Goal: Task Accomplishment & Management: Manage account settings

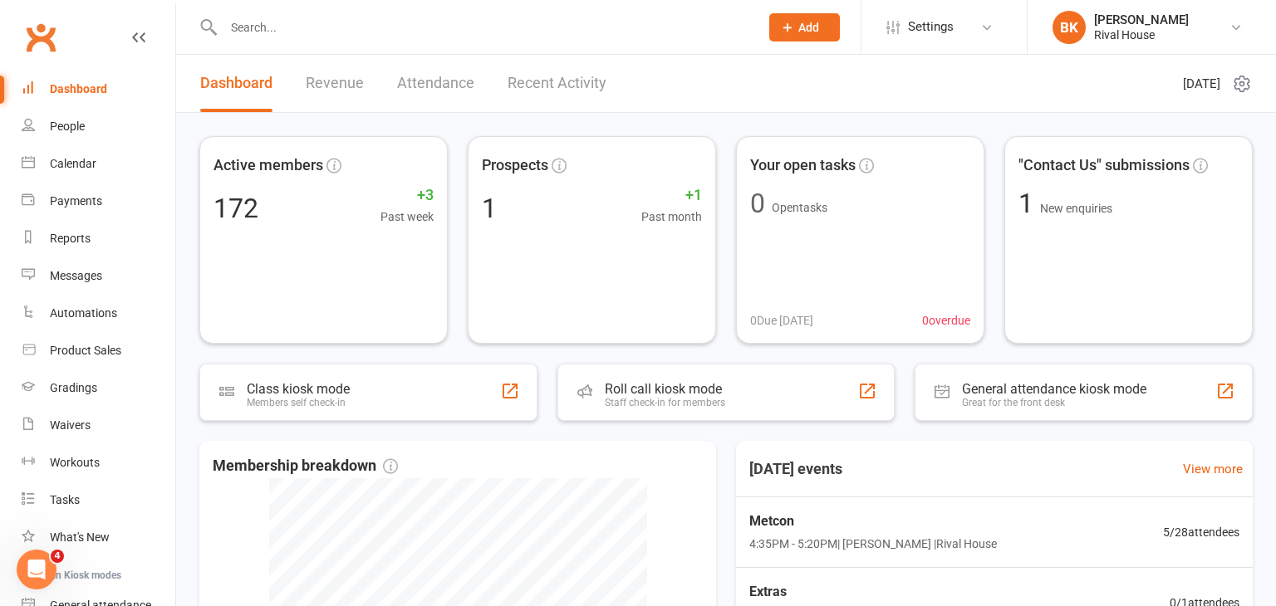
click at [248, 22] on input "text" at bounding box center [482, 27] width 529 height 23
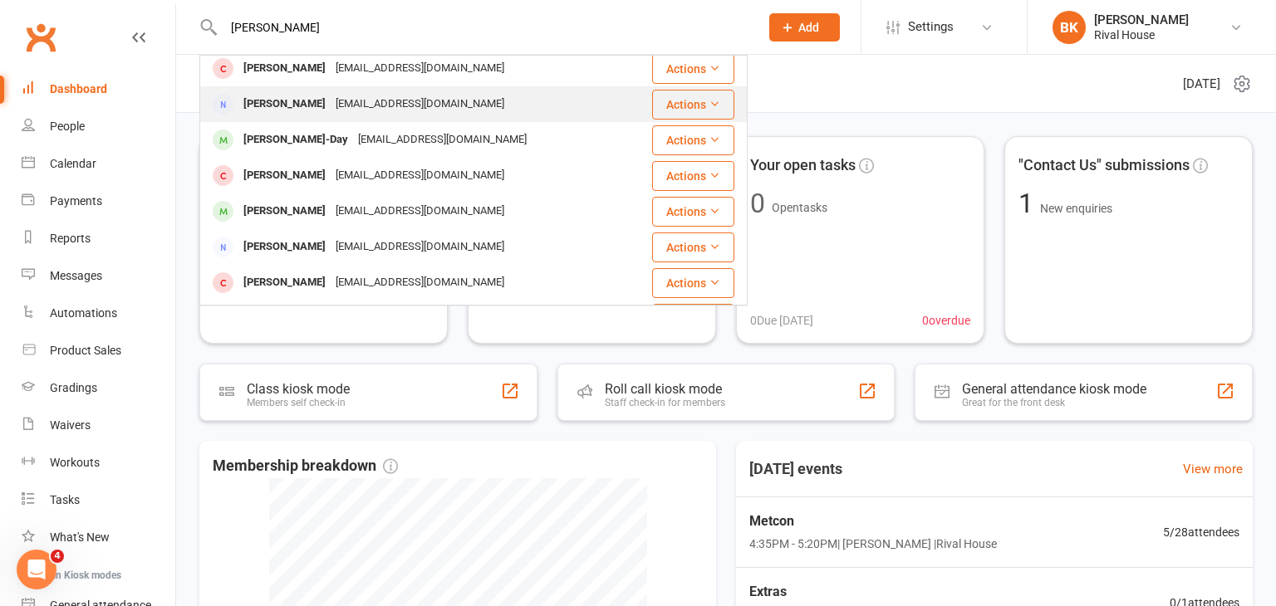
scroll to position [155, 0]
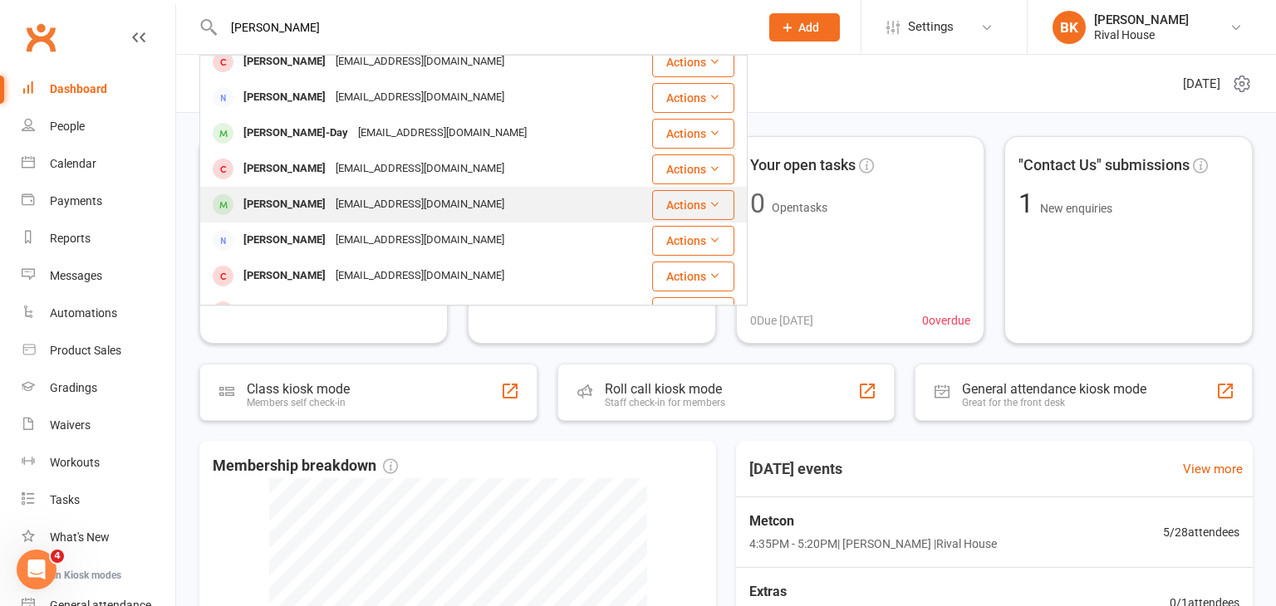
type input "[PERSON_NAME]"
click at [331, 206] on div "[EMAIL_ADDRESS][DOMAIN_NAME]" at bounding box center [420, 205] width 179 height 24
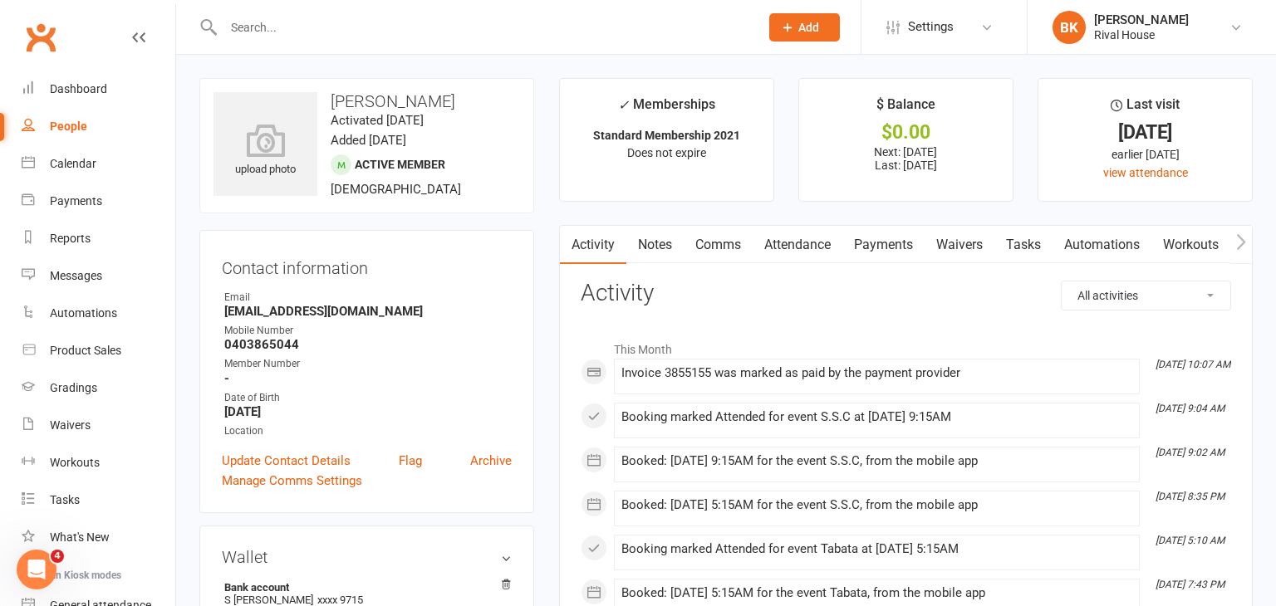
click at [884, 239] on link "Payments" at bounding box center [883, 245] width 82 height 38
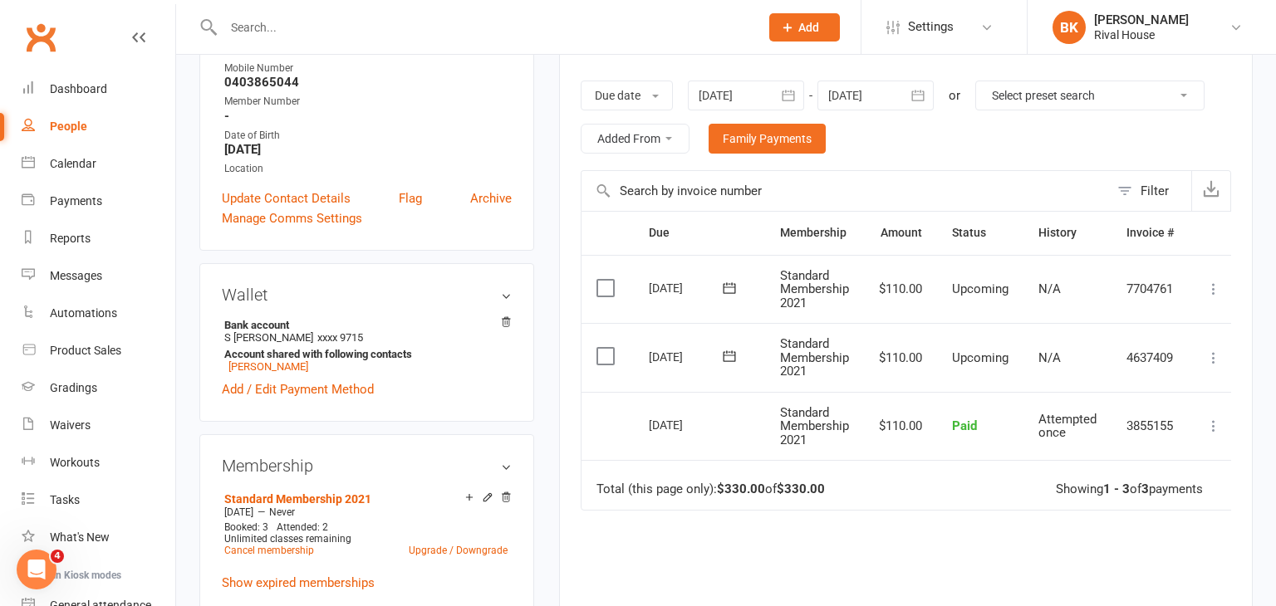
scroll to position [270, 0]
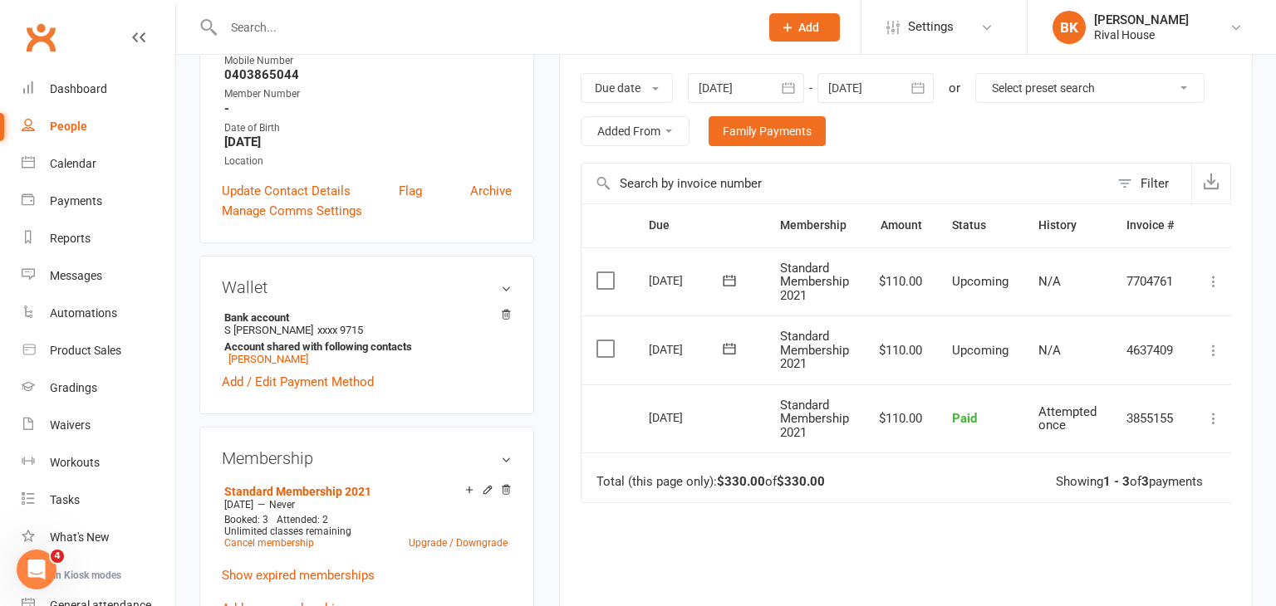
click at [733, 351] on icon at bounding box center [729, 348] width 12 height 11
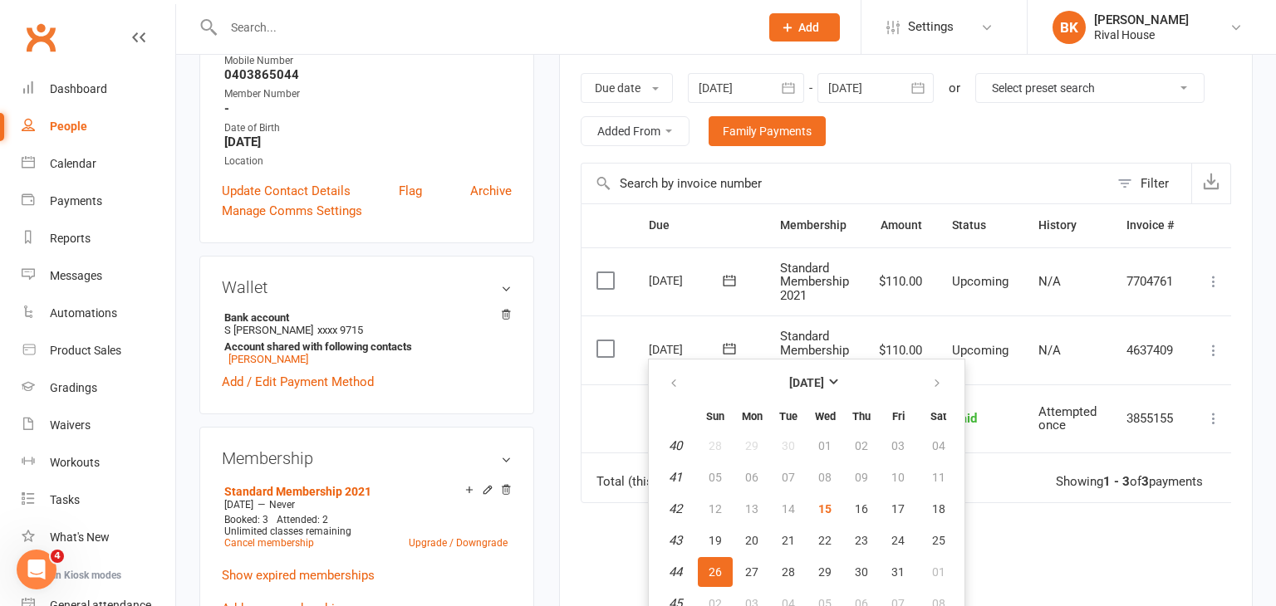
click at [566, 505] on div "Activity Notes Comms Attendance Payments Waivers Tasks Automations Workouts Gra…" at bounding box center [906, 348] width 694 height 787
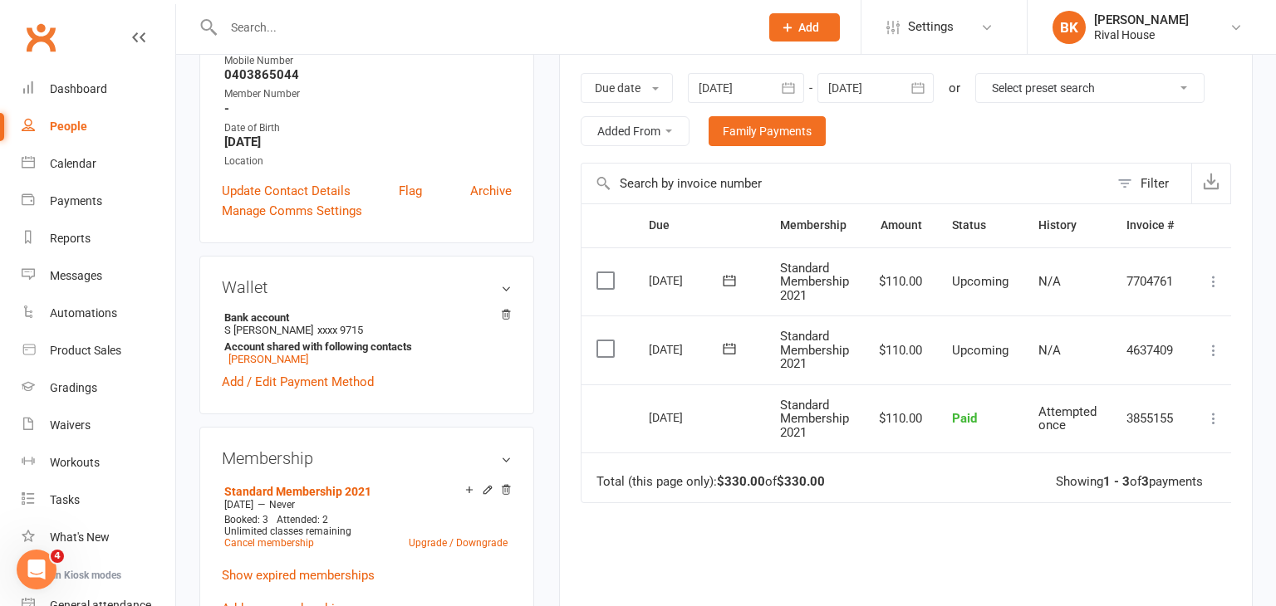
scroll to position [0, 12]
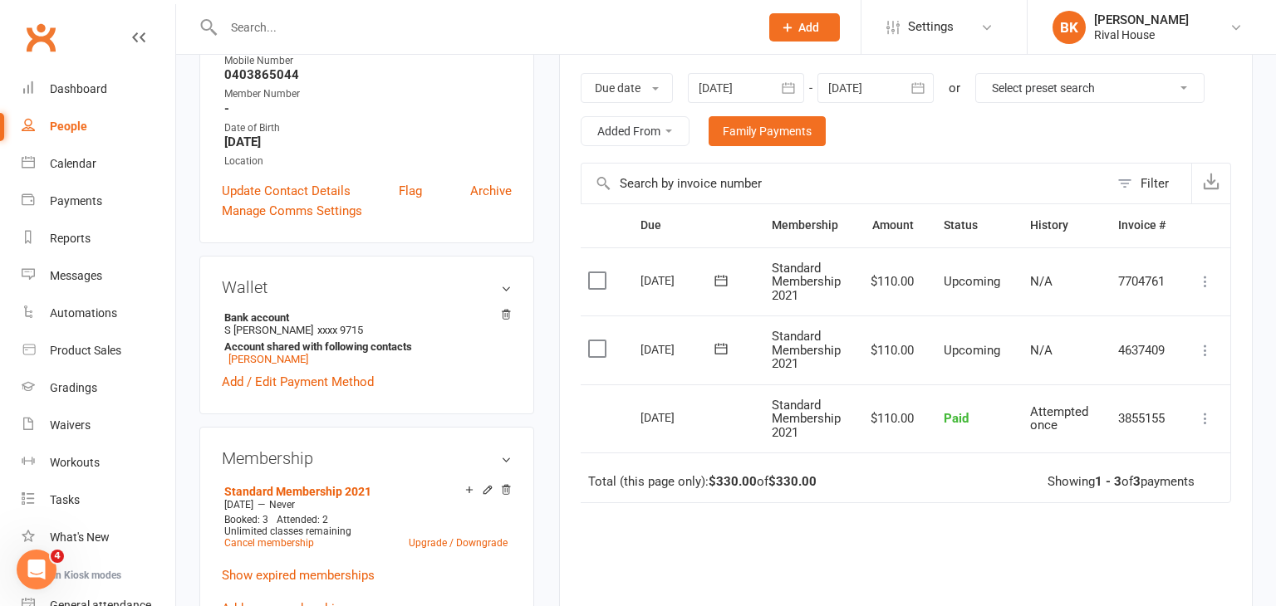
click at [1204, 343] on icon at bounding box center [1205, 350] width 17 height 17
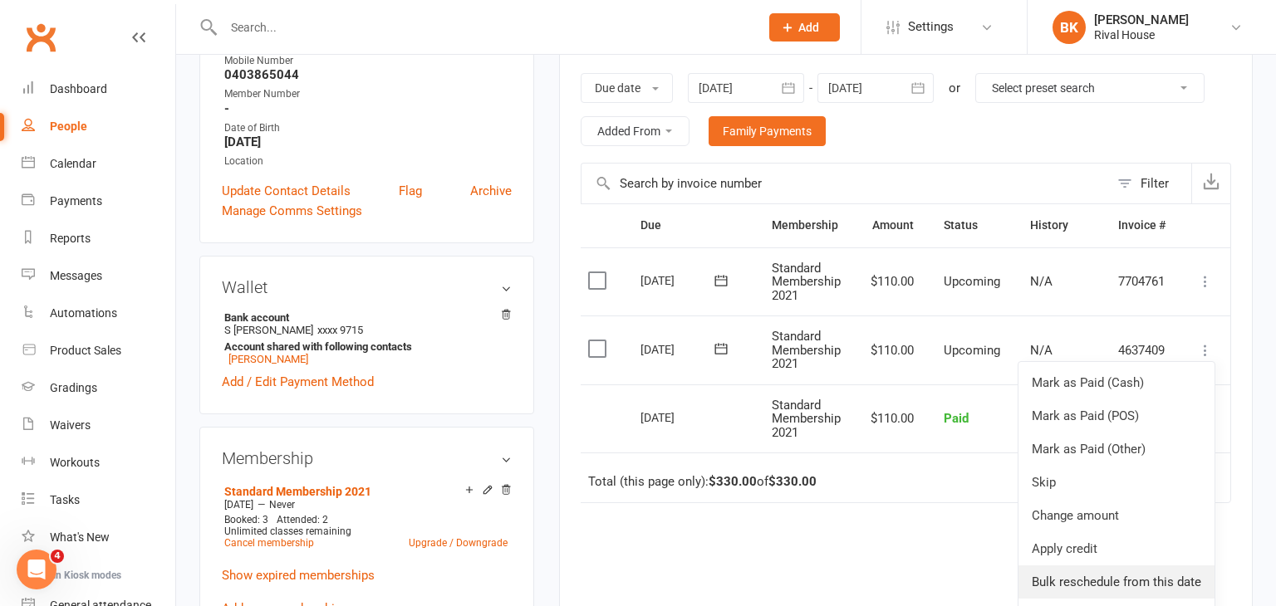
click at [1121, 577] on link "Bulk reschedule from this date" at bounding box center [1116, 582] width 196 height 33
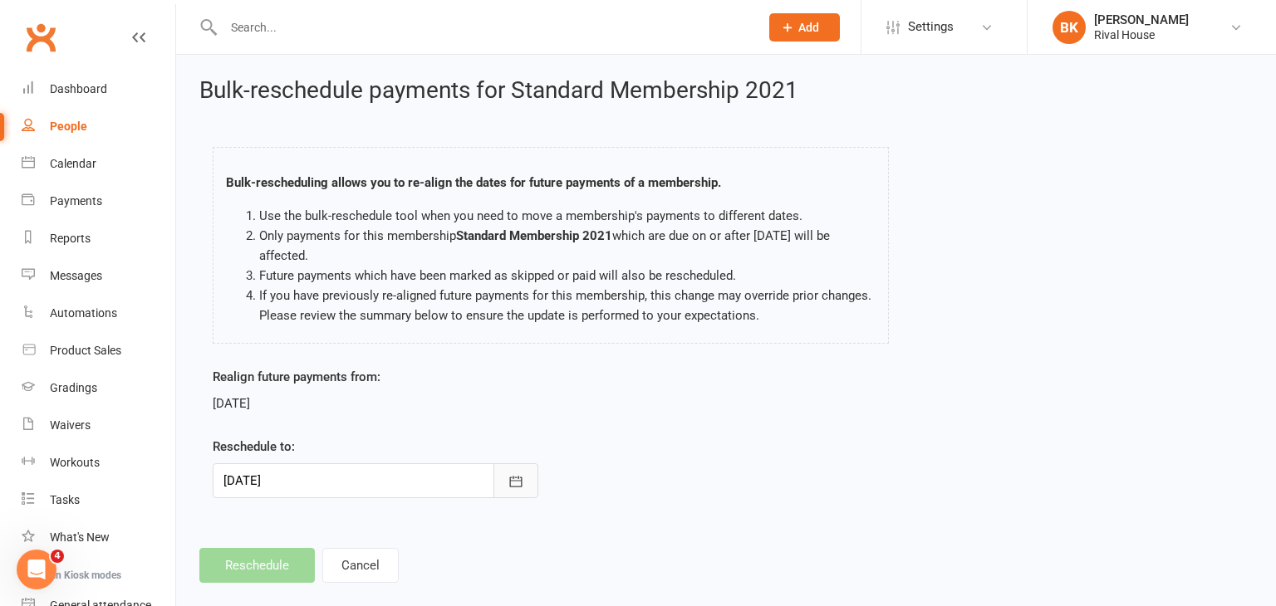
click at [512, 483] on icon "button" at bounding box center [516, 481] width 17 height 17
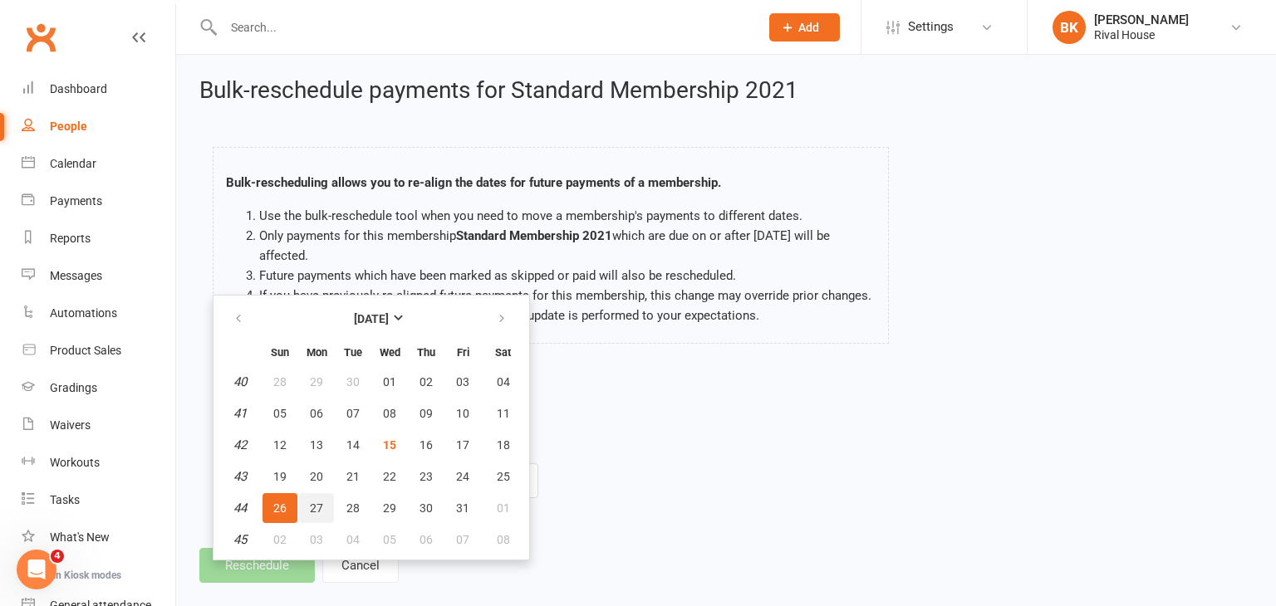
click at [310, 503] on span "27" at bounding box center [316, 508] width 13 height 13
type input "[DATE]"
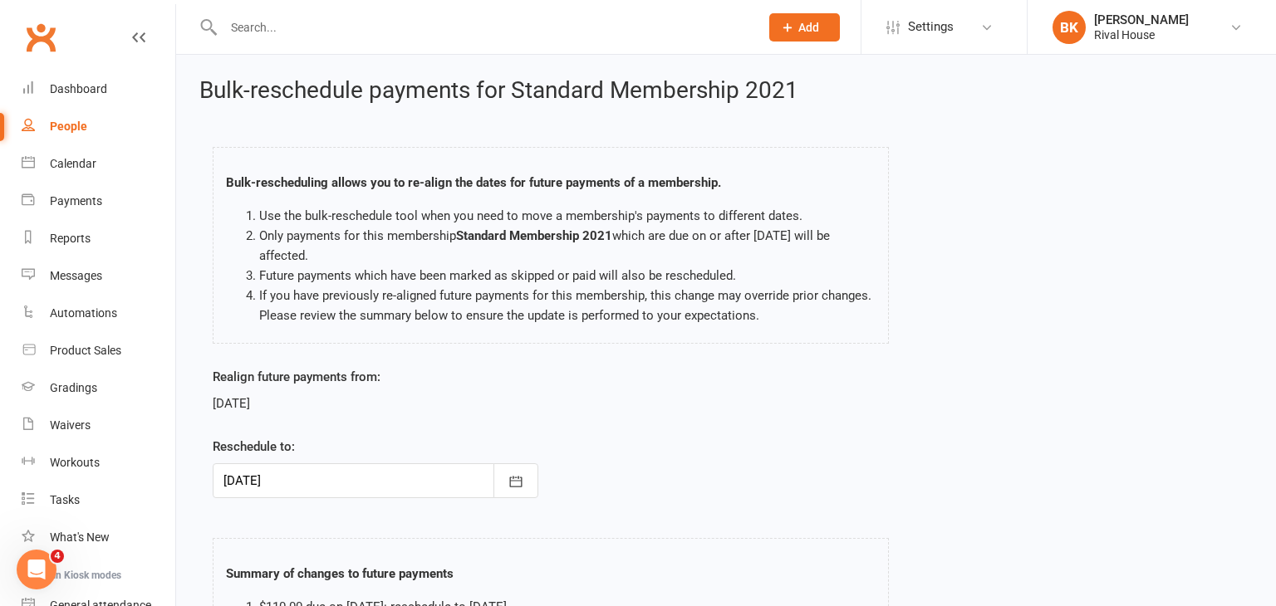
scroll to position [259, 0]
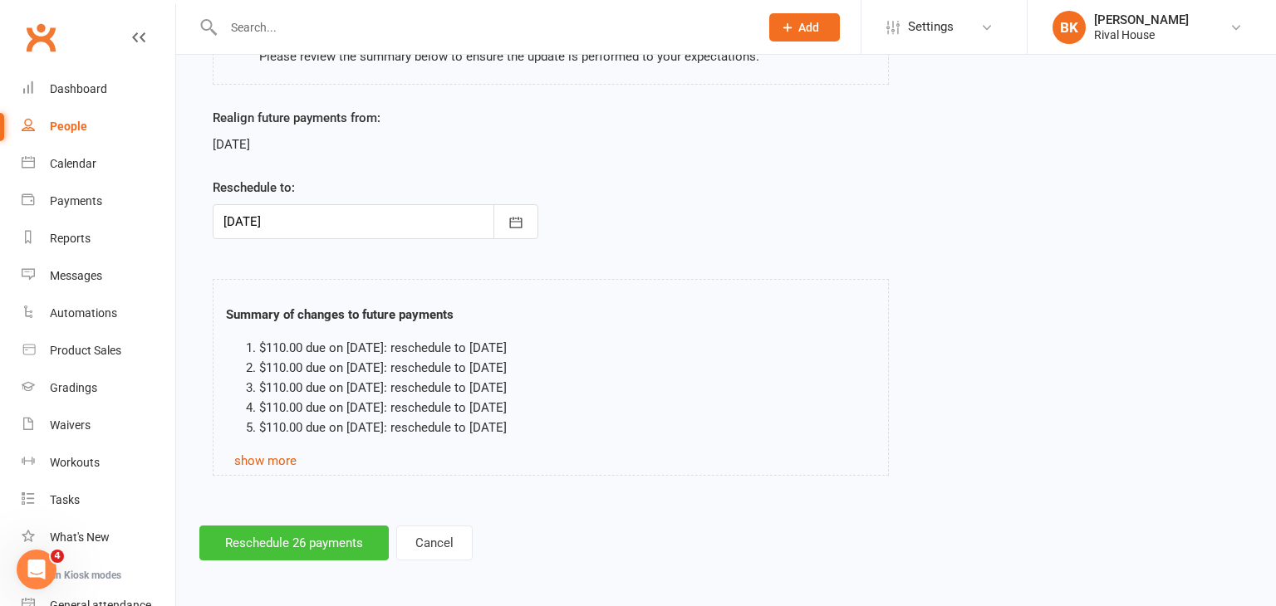
click at [250, 544] on button "Reschedule 26 payments" at bounding box center [293, 543] width 189 height 35
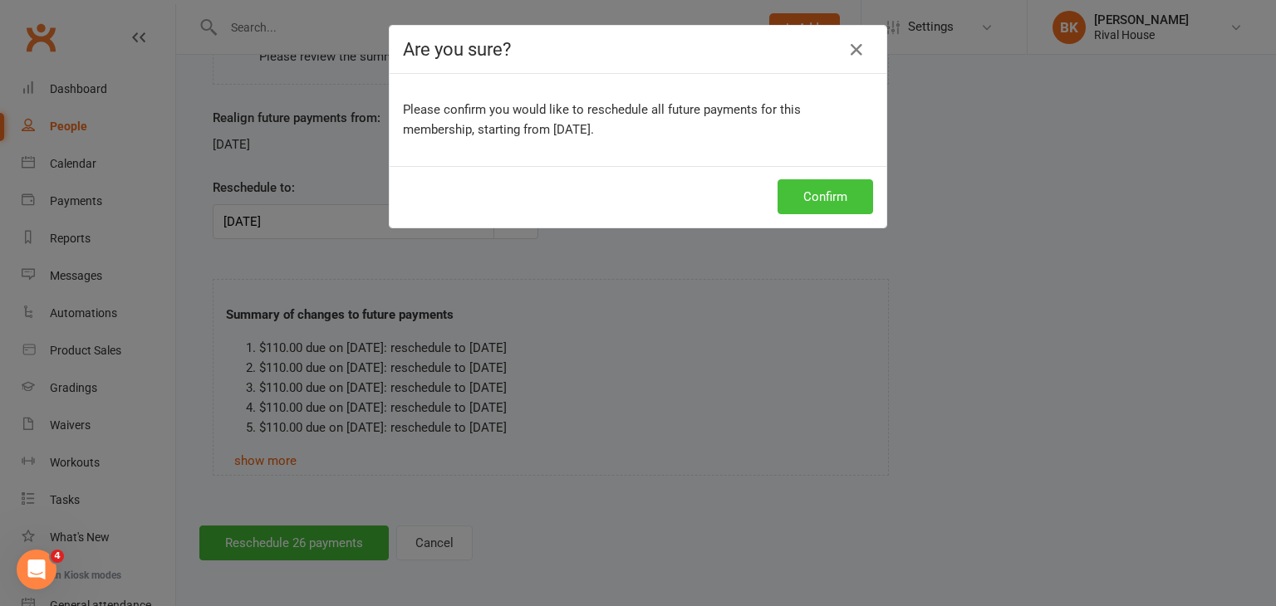
click at [813, 194] on button "Confirm" at bounding box center [826, 196] width 96 height 35
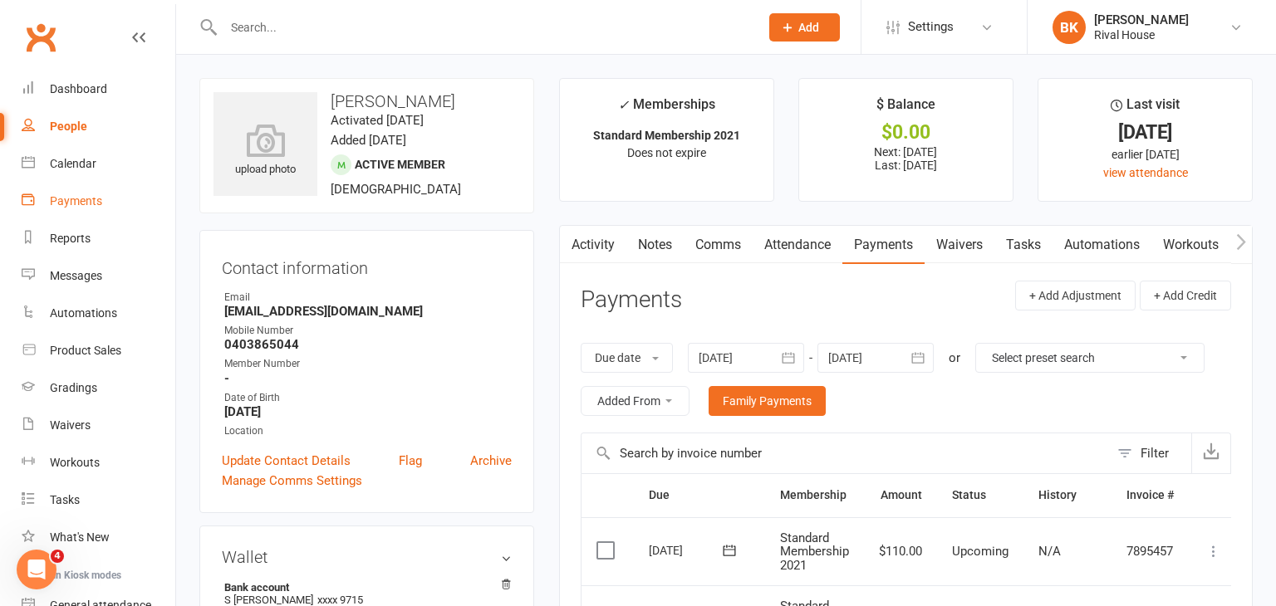
click at [97, 197] on div "Payments" at bounding box center [76, 200] width 52 height 13
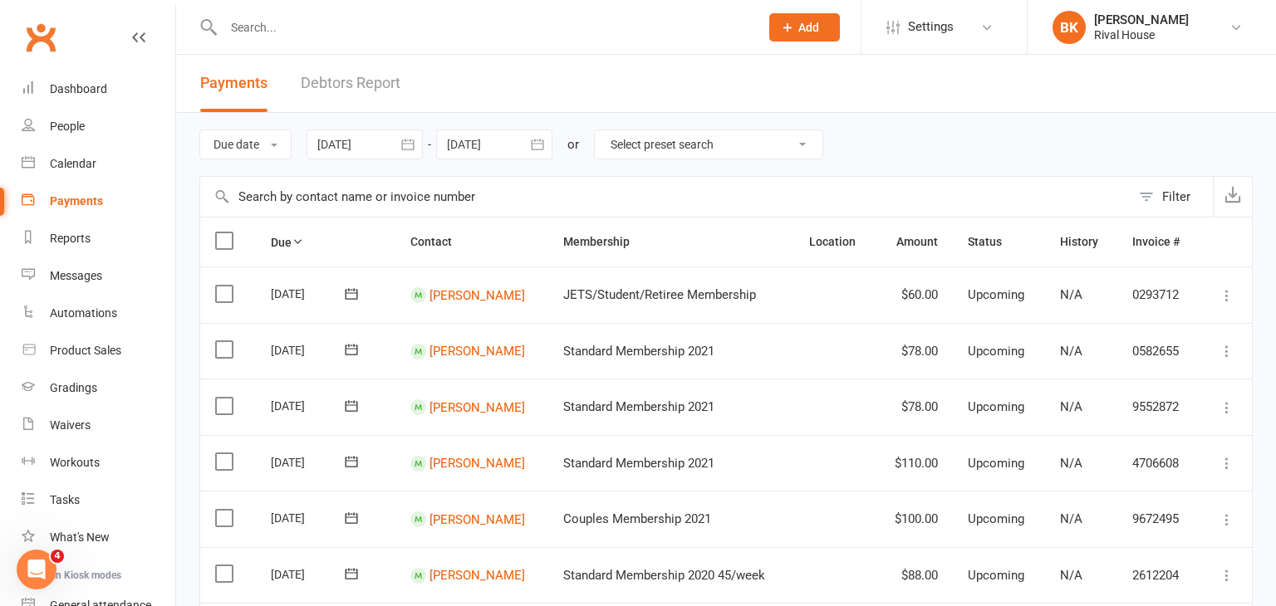
click at [405, 145] on icon "button" at bounding box center [408, 144] width 17 height 17
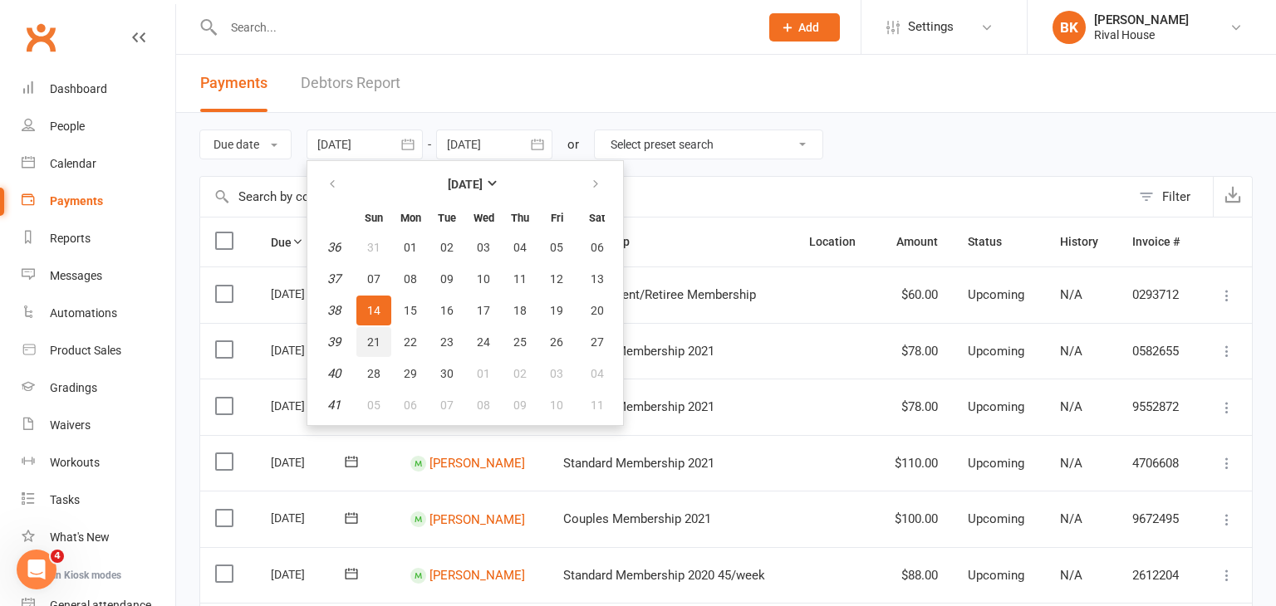
click at [377, 346] on span "21" at bounding box center [373, 342] width 13 height 13
type input "[DATE]"
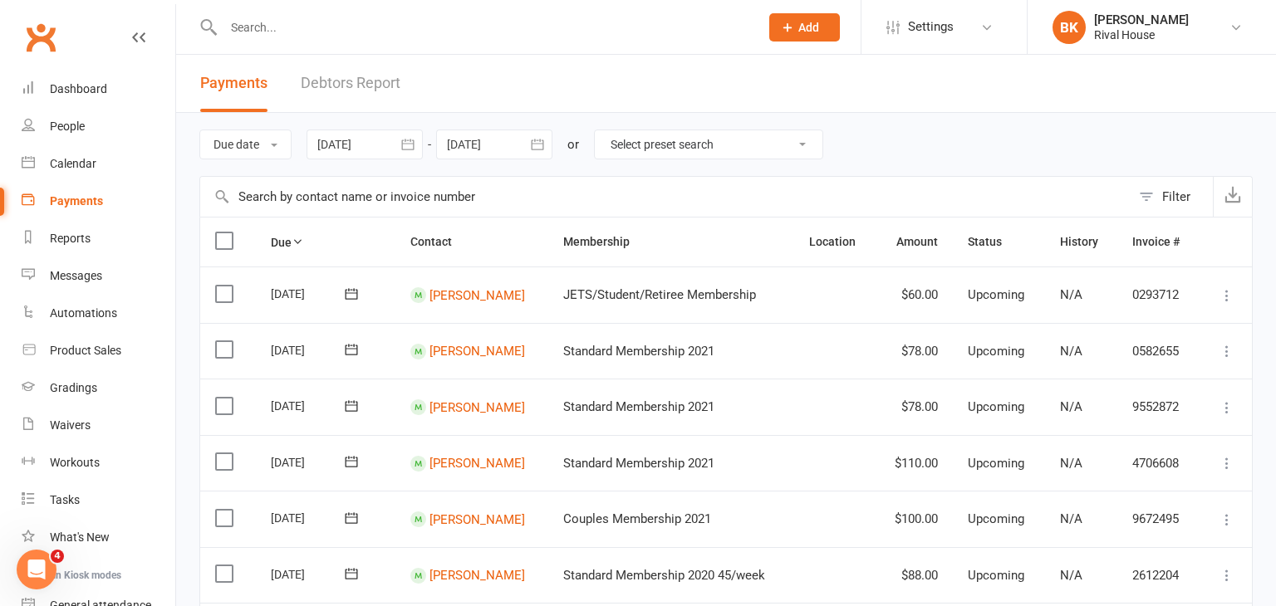
click at [539, 142] on icon "button" at bounding box center [537, 144] width 17 height 17
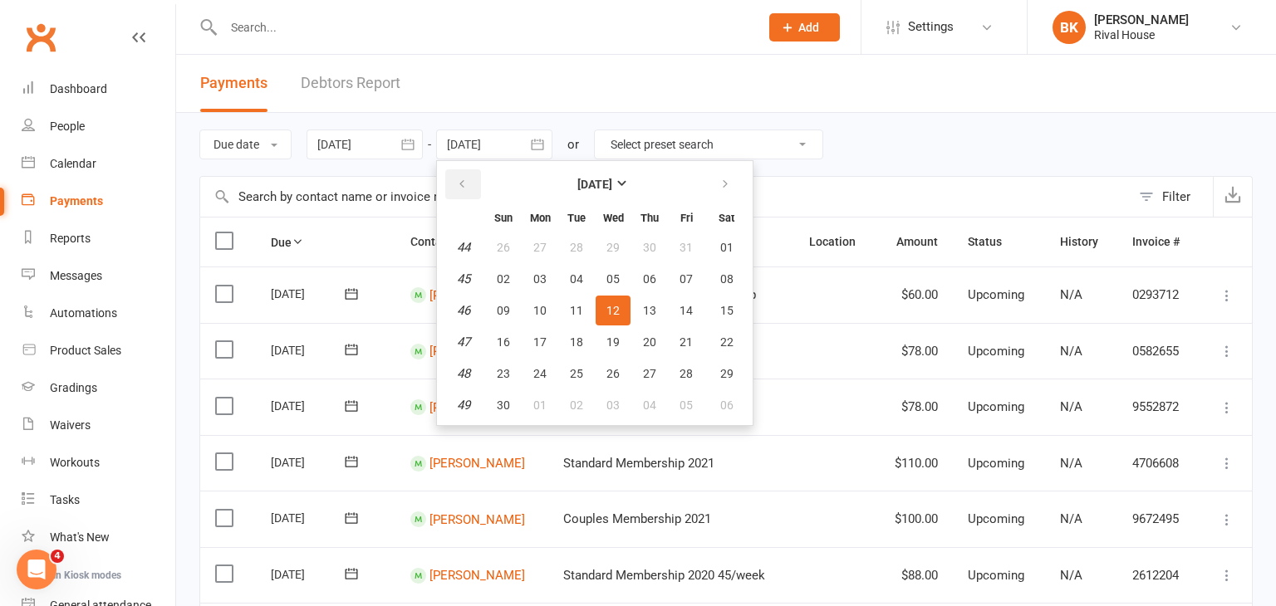
click at [468, 178] on icon "button" at bounding box center [462, 184] width 12 height 13
click at [503, 314] on span "12" at bounding box center [503, 310] width 13 height 13
type input "[DATE]"
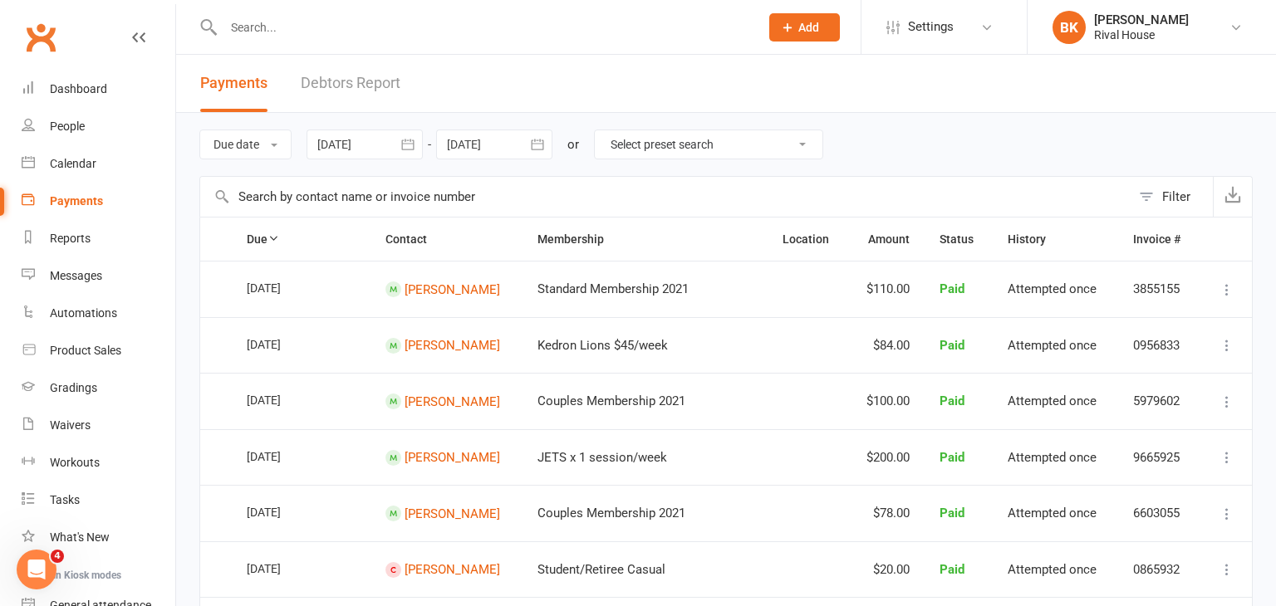
click at [412, 142] on icon "button" at bounding box center [408, 144] width 17 height 17
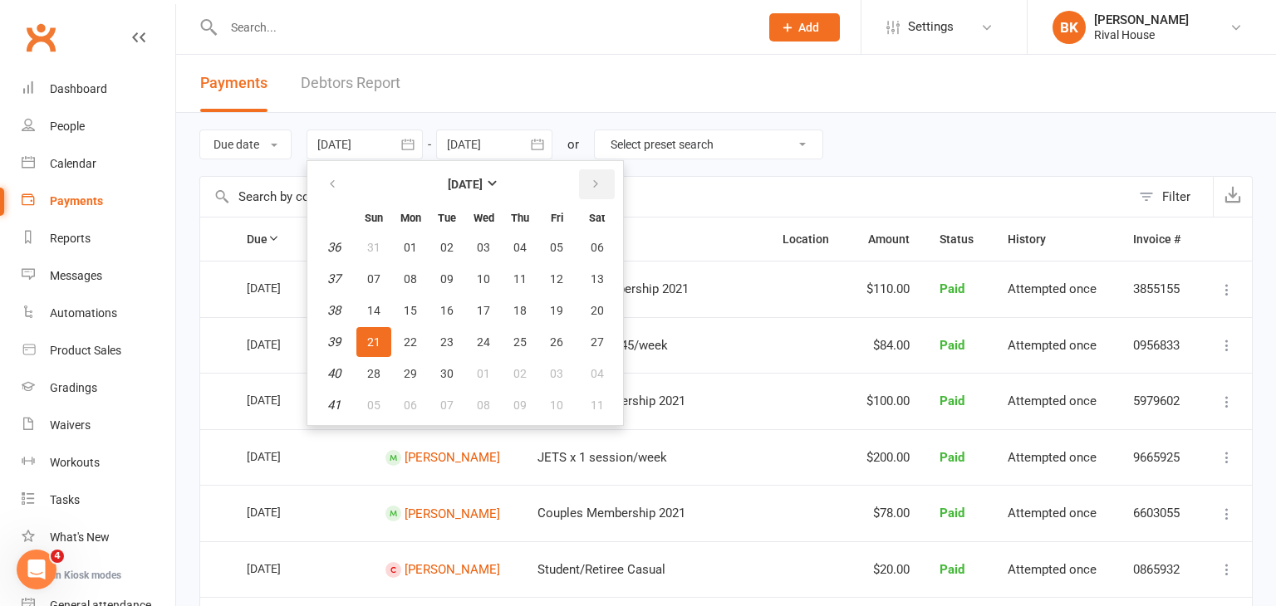
click at [602, 177] on button "button" at bounding box center [597, 184] width 36 height 30
click at [380, 307] on span "12" at bounding box center [373, 310] width 13 height 13
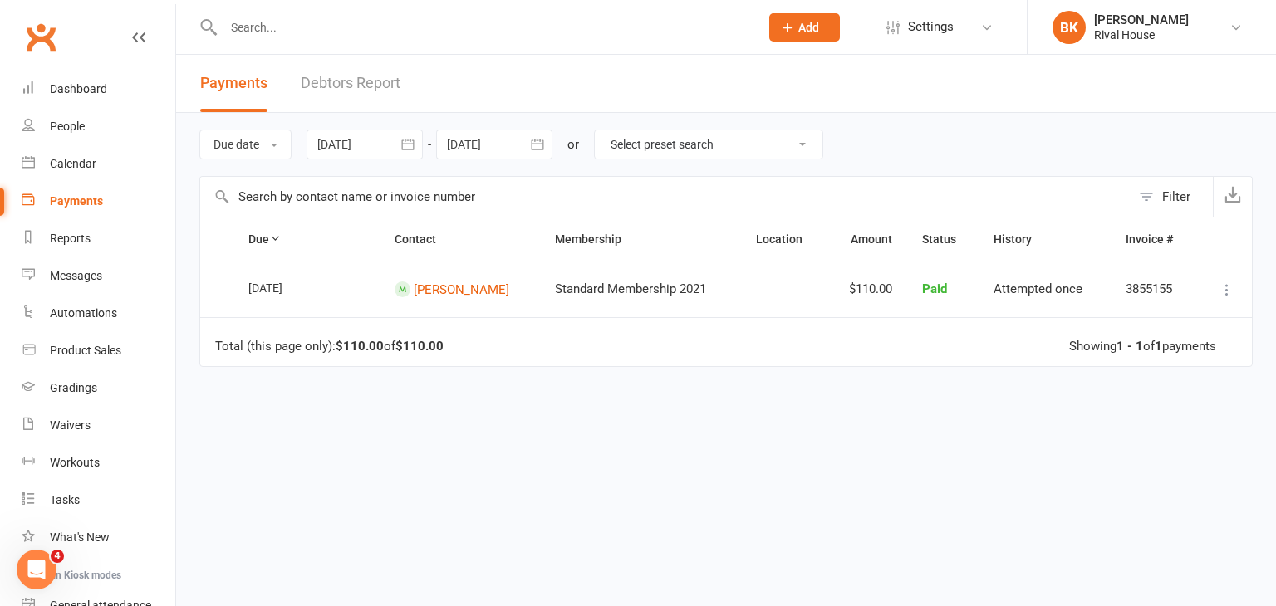
click at [408, 148] on icon "button" at bounding box center [408, 144] width 17 height 17
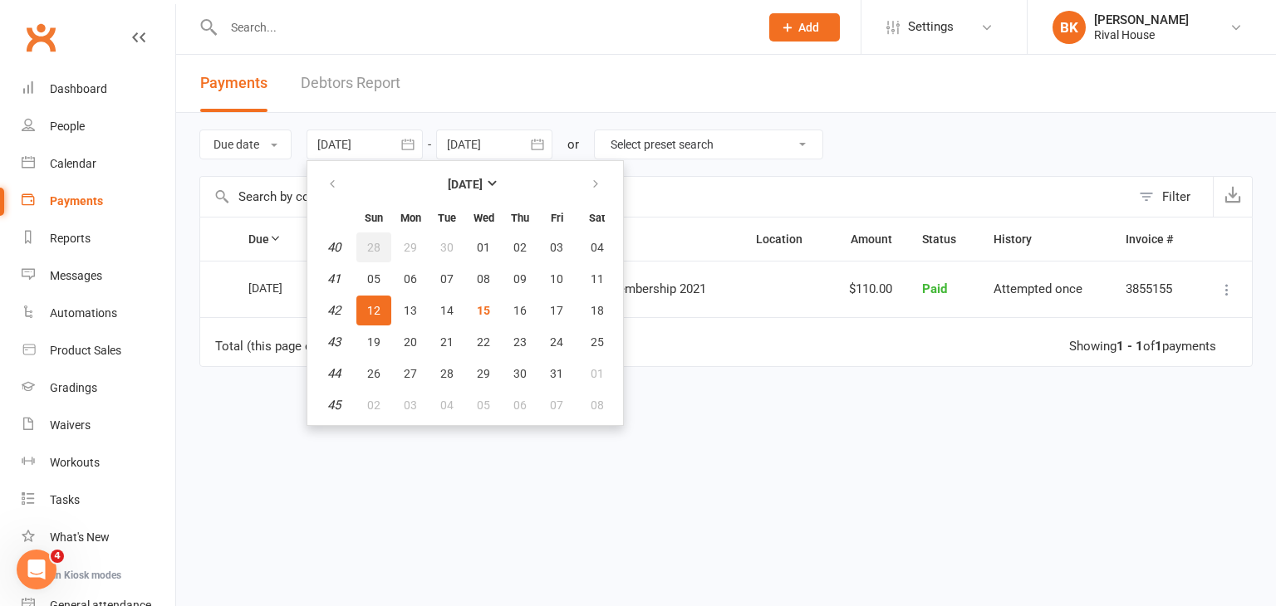
click at [388, 251] on button "28" at bounding box center [373, 248] width 35 height 30
type input "[DATE]"
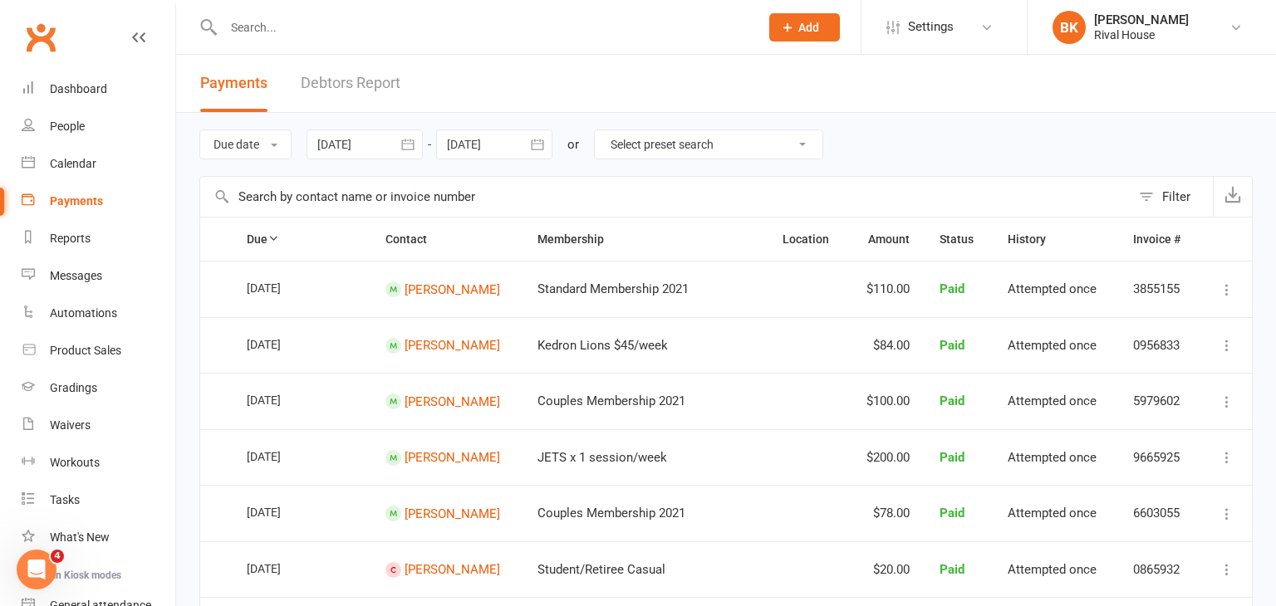
click at [540, 141] on icon "button" at bounding box center [537, 144] width 17 height 17
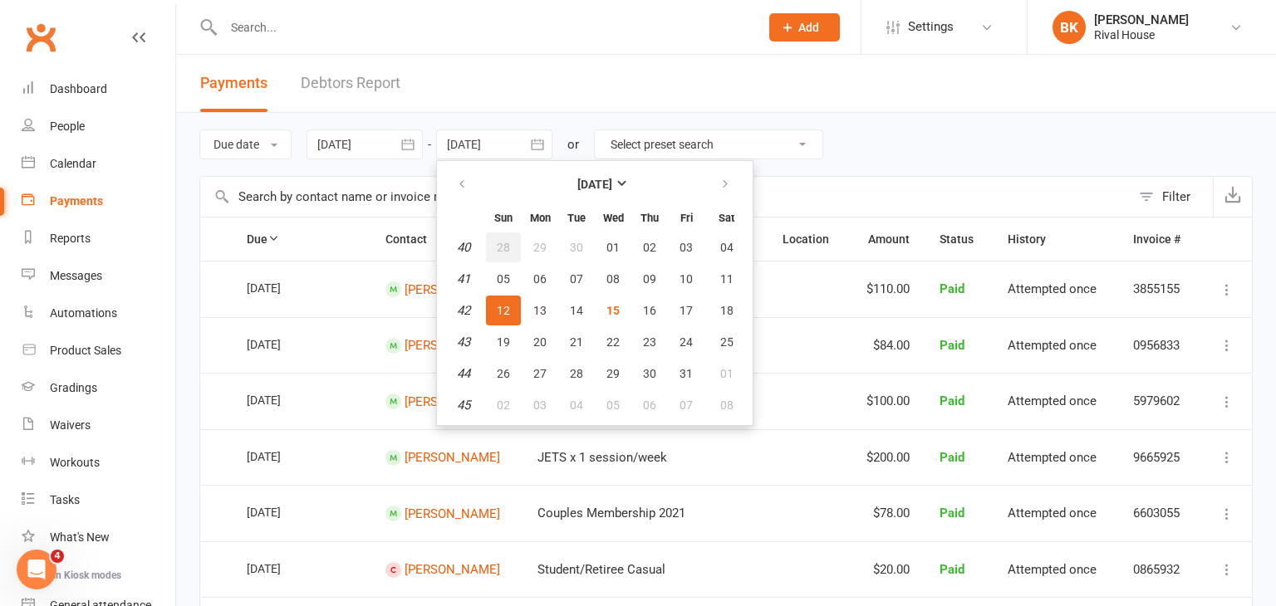
click at [503, 235] on button "28" at bounding box center [503, 248] width 35 height 30
type input "[DATE]"
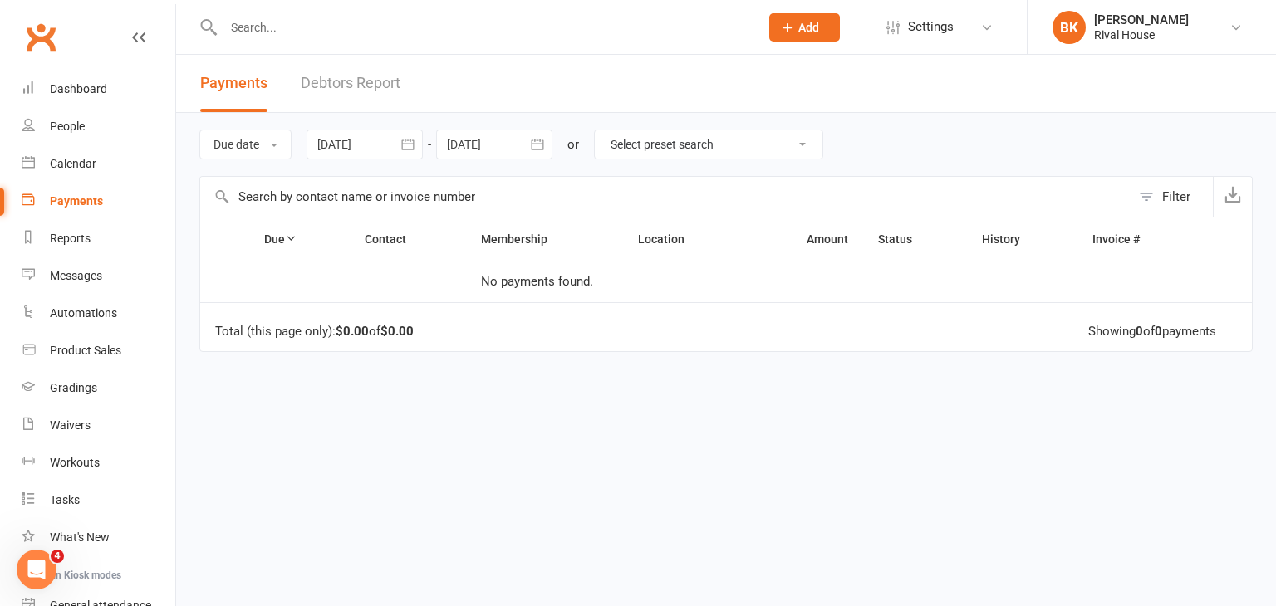
click at [404, 140] on icon "button" at bounding box center [408, 144] width 17 height 17
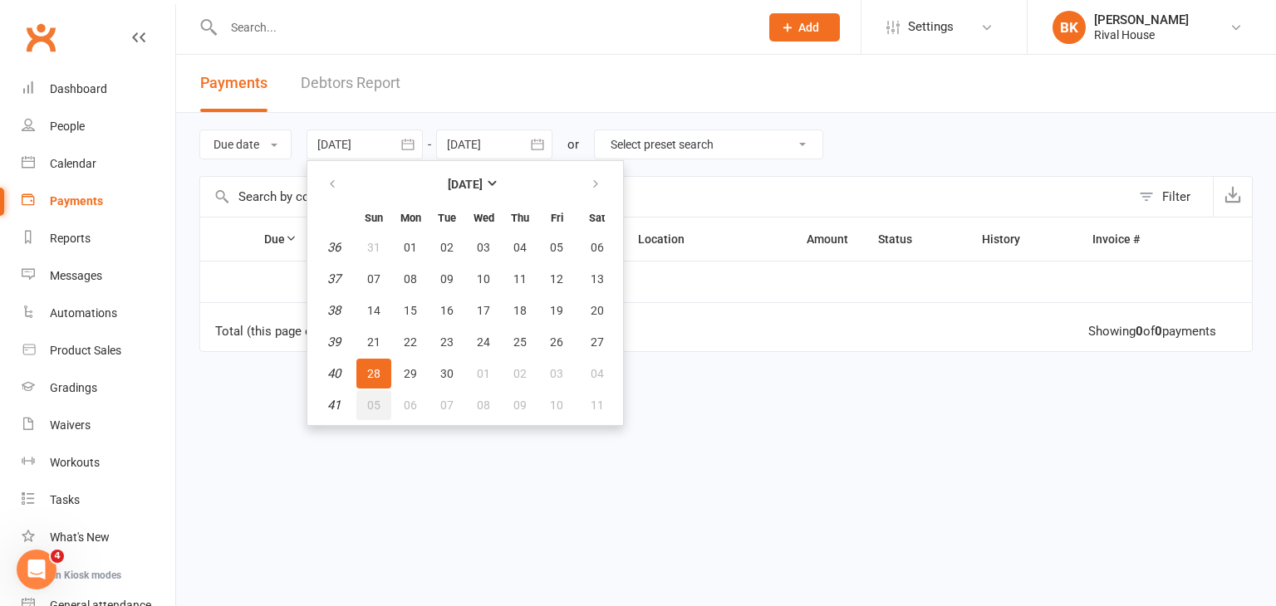
click at [374, 395] on button "05" at bounding box center [373, 405] width 35 height 30
type input "[DATE]"
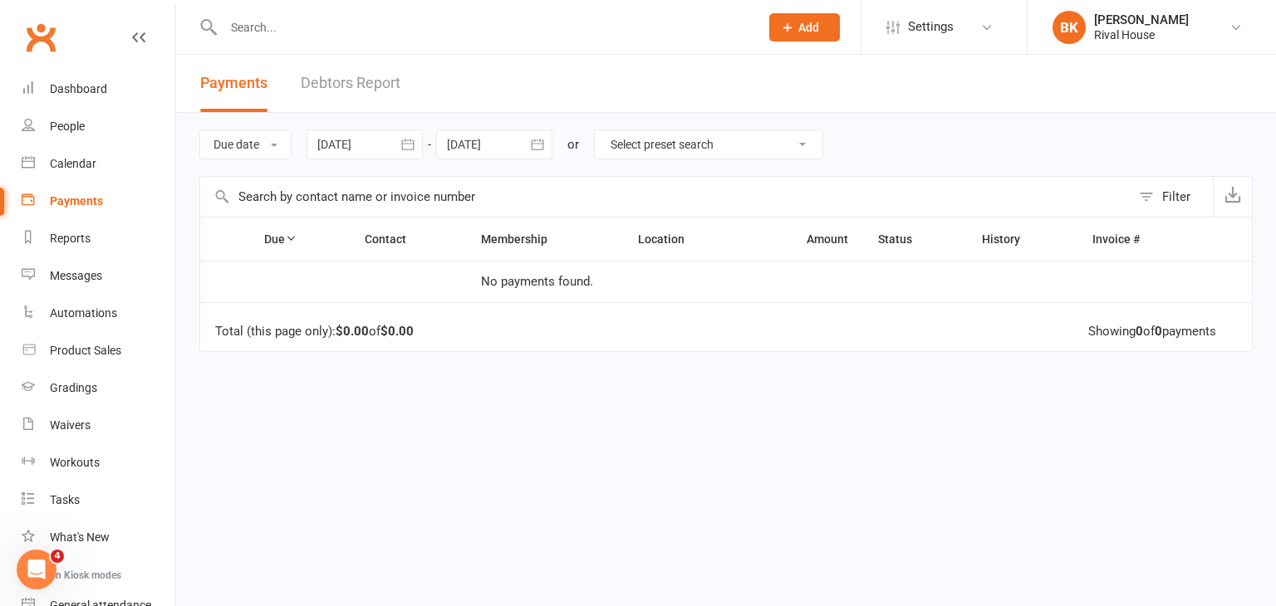
click at [541, 139] on icon "button" at bounding box center [537, 144] width 17 height 17
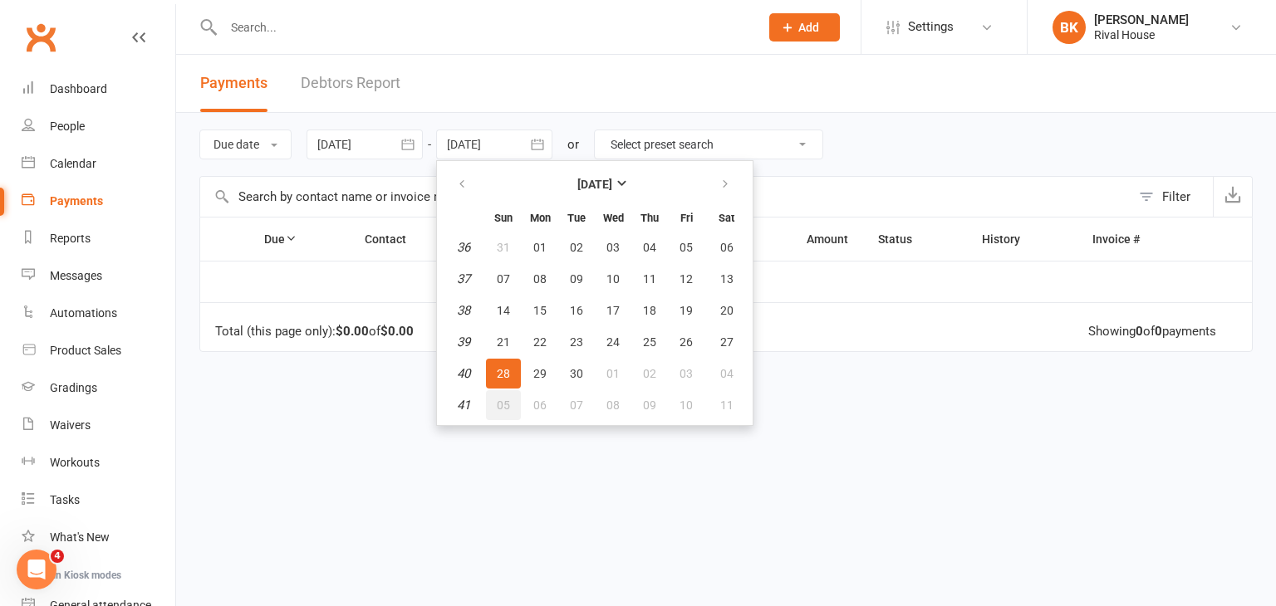
click at [499, 406] on span "05" at bounding box center [503, 405] width 13 height 13
type input "[DATE]"
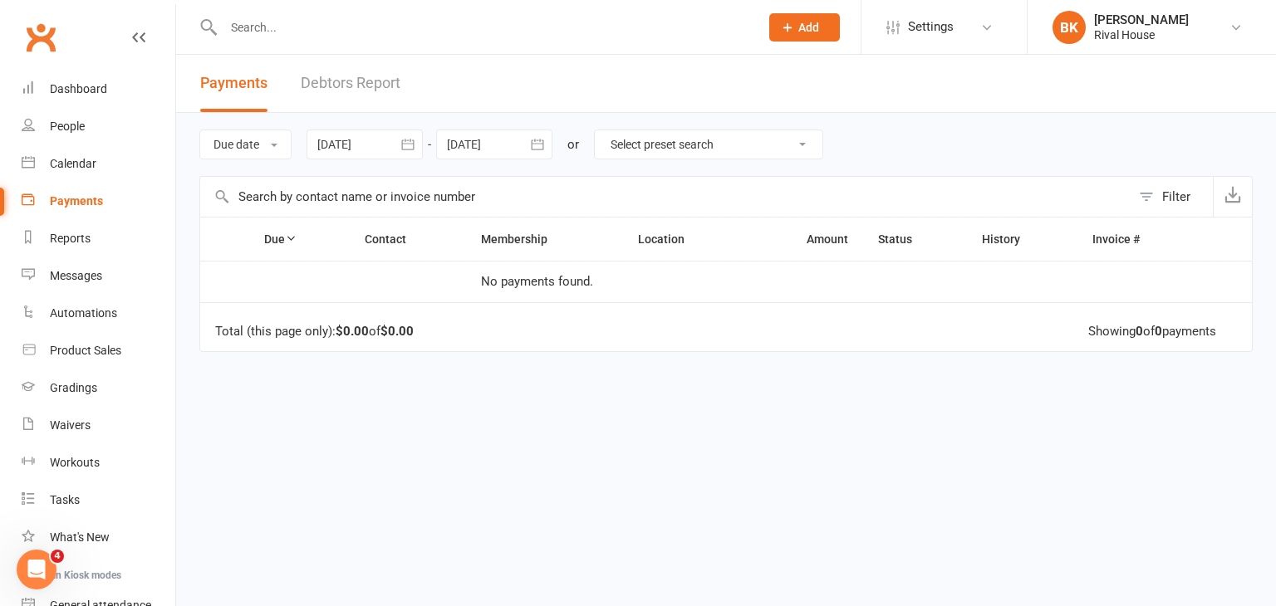
click at [415, 152] on icon "button" at bounding box center [408, 144] width 17 height 17
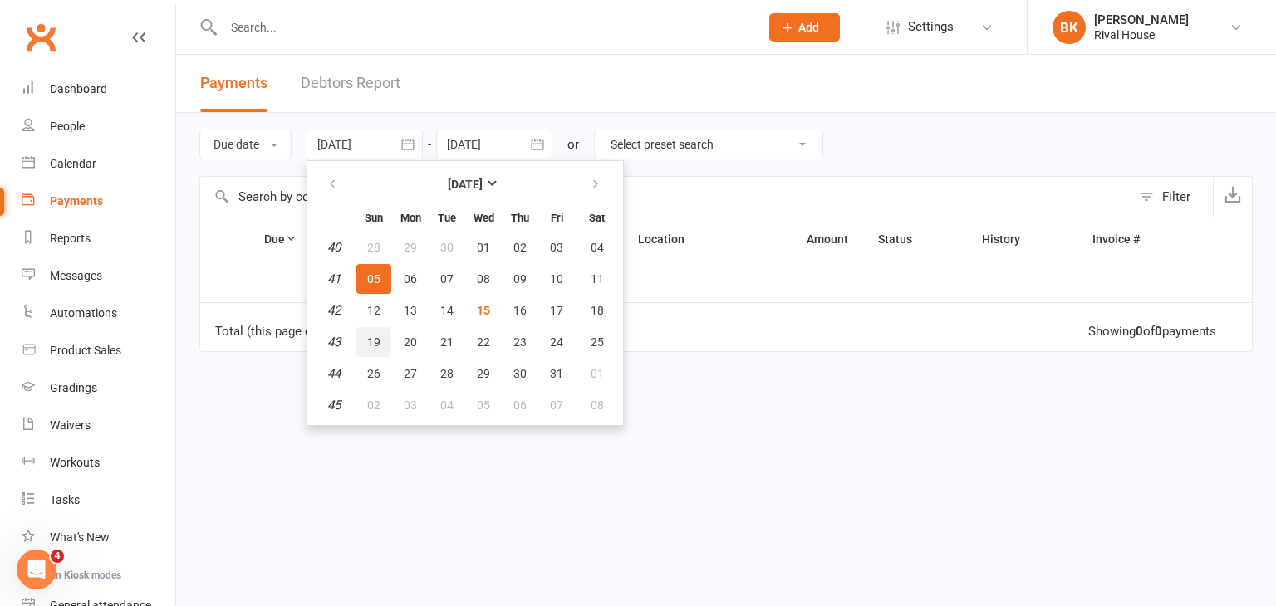
click at [383, 340] on button "19" at bounding box center [373, 342] width 35 height 30
type input "[DATE]"
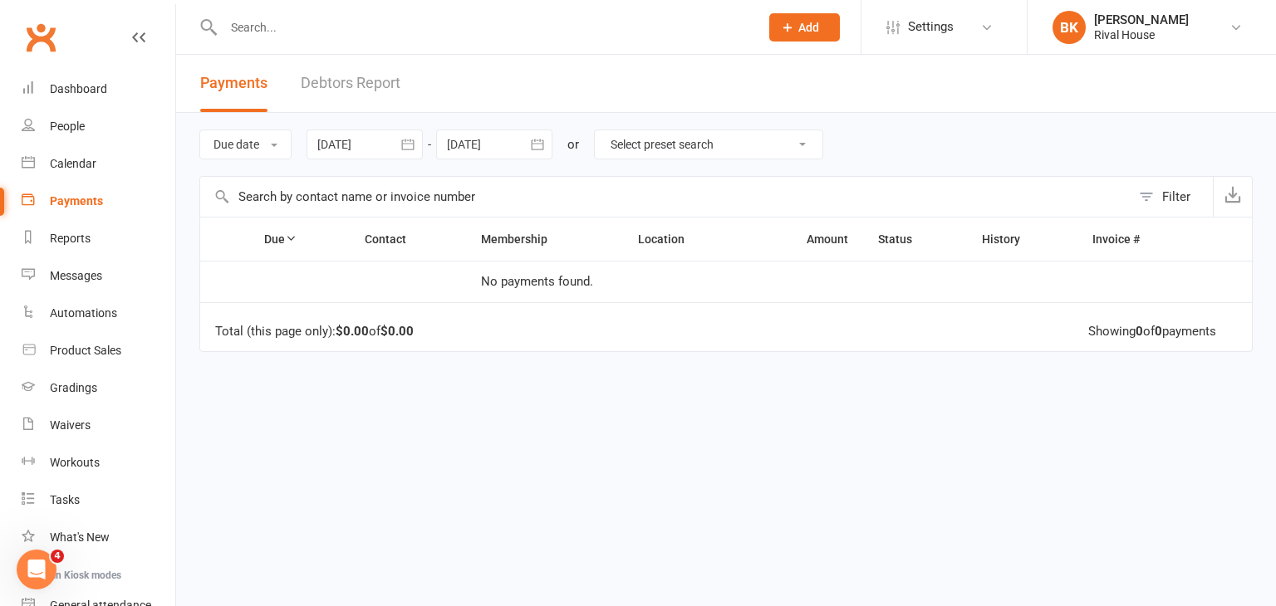
click at [541, 146] on icon "button" at bounding box center [537, 144] width 17 height 17
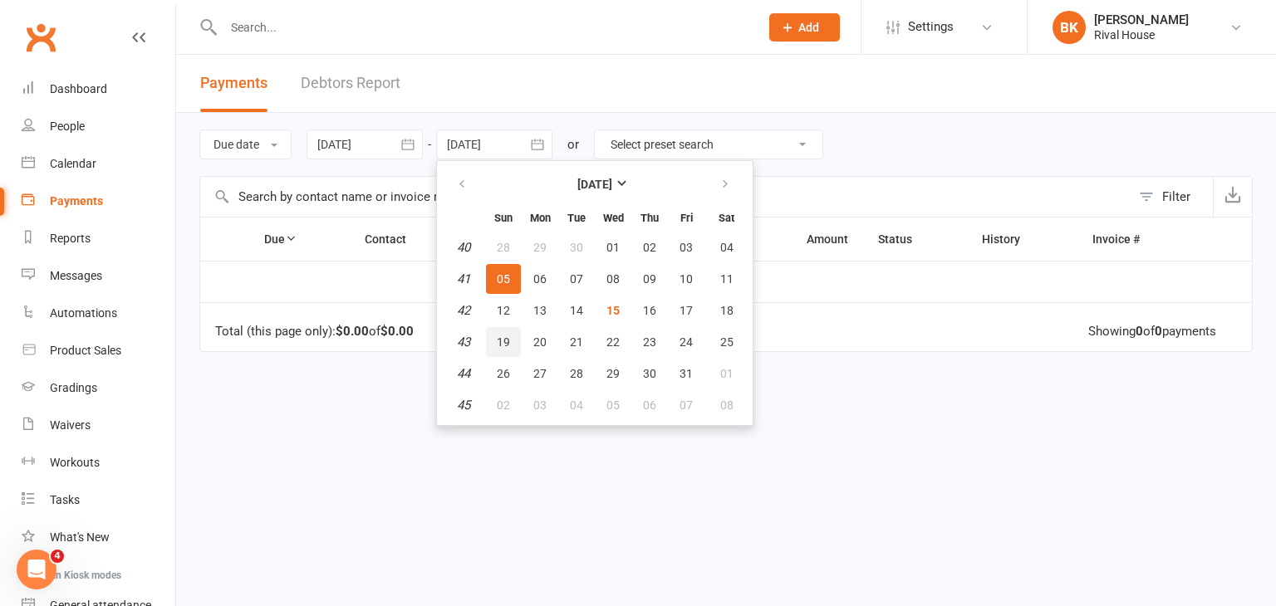
click at [506, 346] on span "19" at bounding box center [503, 342] width 13 height 13
type input "[DATE]"
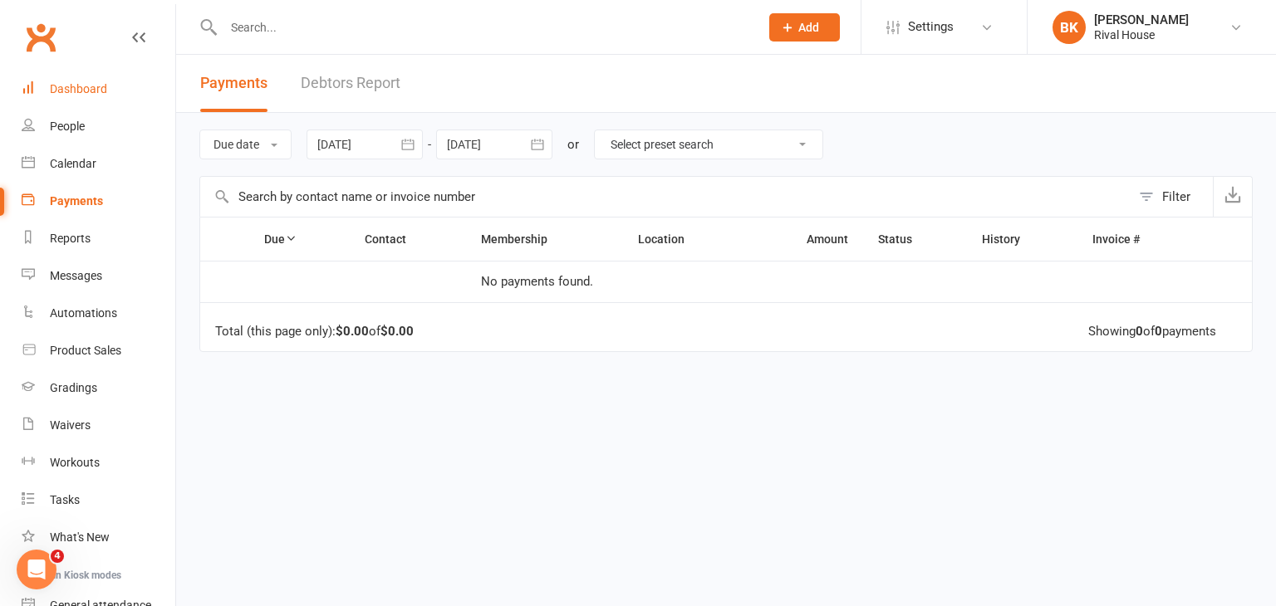
click at [106, 86] on link "Dashboard" at bounding box center [99, 89] width 154 height 37
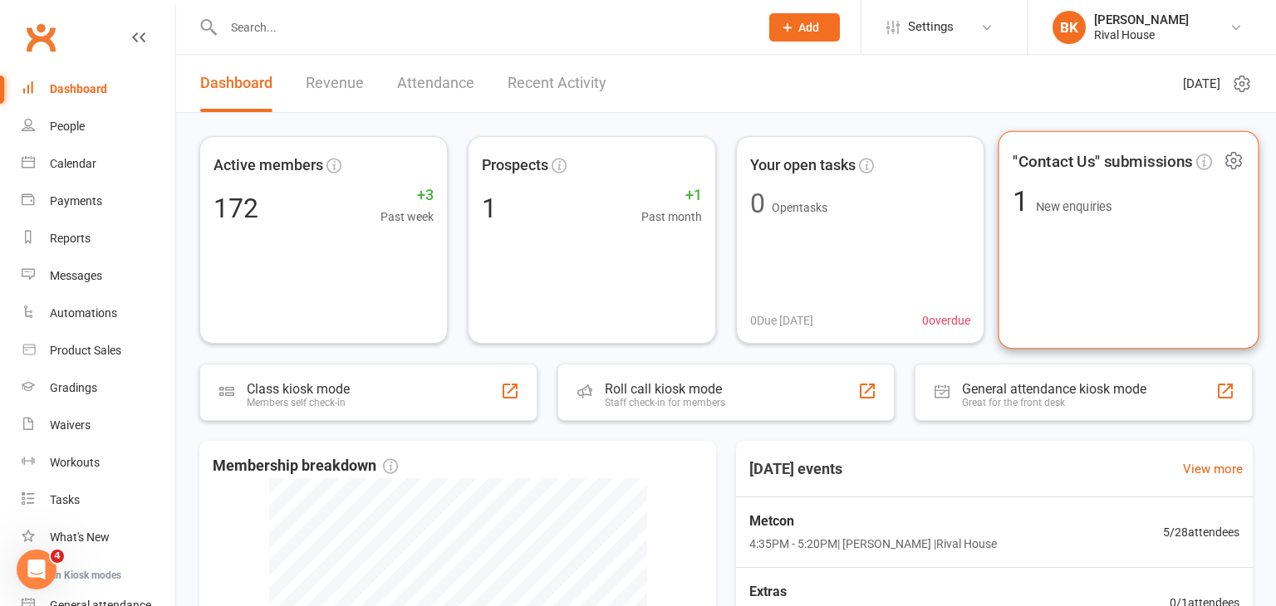
click at [1077, 216] on div ""Contact Us" submissions 1 New enquiries" at bounding box center [1128, 240] width 261 height 218
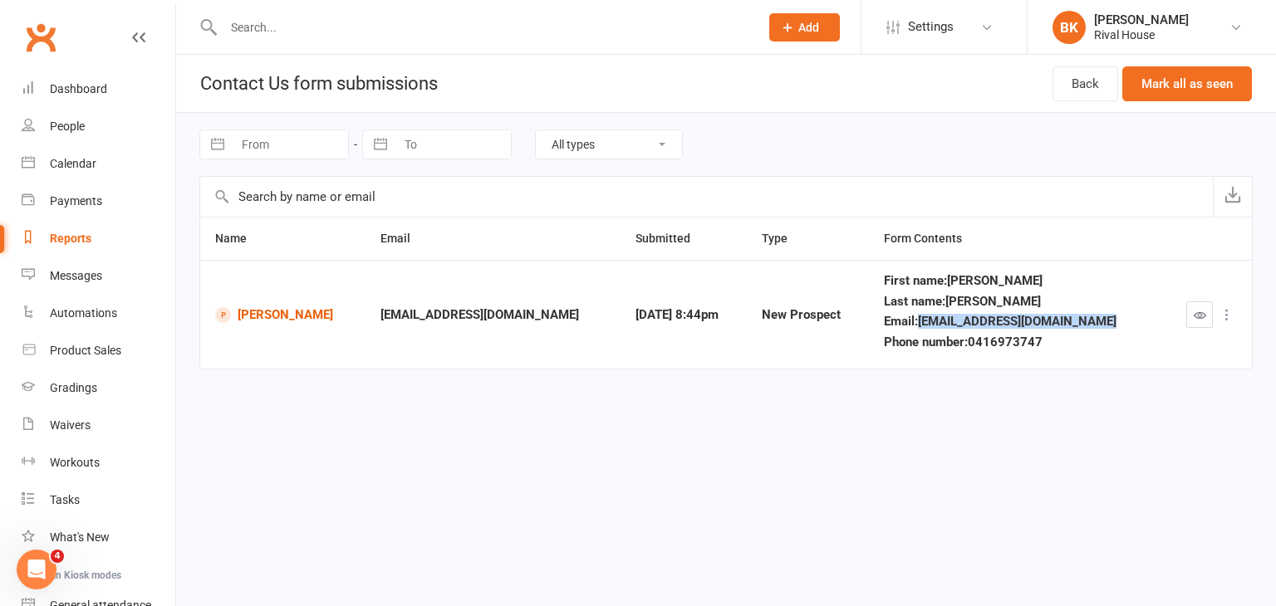
drag, startPoint x: 1106, startPoint y: 320, endPoint x: 925, endPoint y: 324, distance: 182.0
click at [925, 324] on div "Email : [EMAIL_ADDRESS][DOMAIN_NAME]" at bounding box center [1015, 322] width 263 height 14
drag, startPoint x: 926, startPoint y: 320, endPoint x: 1106, endPoint y: 315, distance: 180.3
click at [1106, 315] on div "Email : [EMAIL_ADDRESS][DOMAIN_NAME]" at bounding box center [1015, 322] width 263 height 14
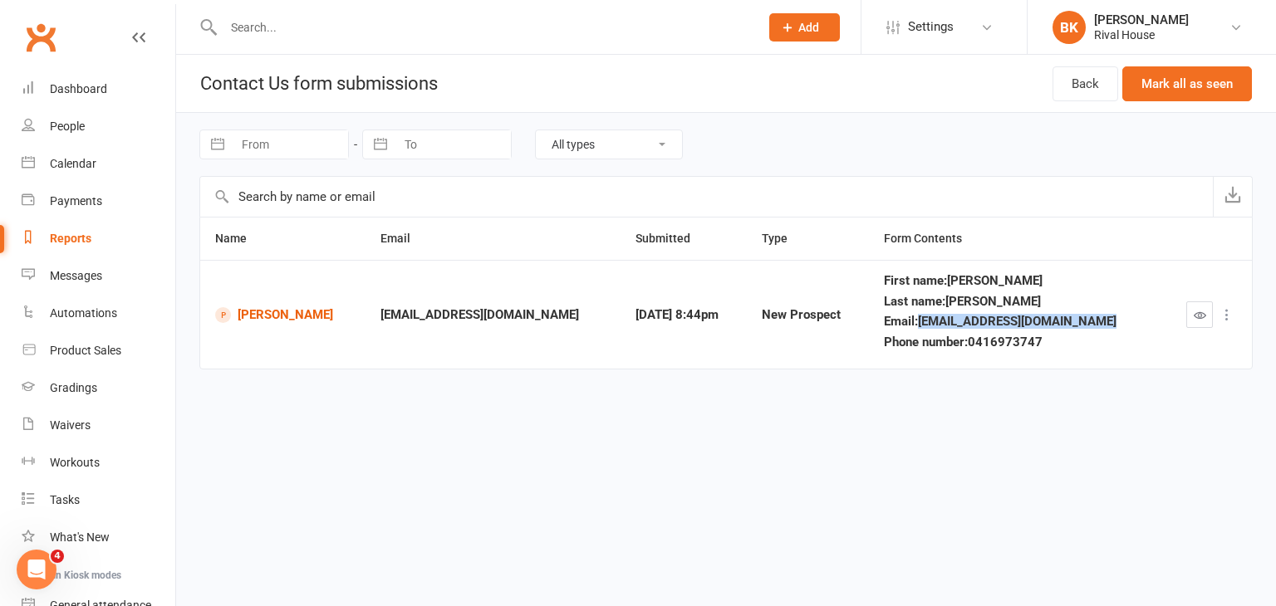
copy div "[EMAIL_ADDRESS][DOMAIN_NAME]"
click at [96, 92] on div "Dashboard" at bounding box center [78, 88] width 57 height 13
